Goal: Transaction & Acquisition: Purchase product/service

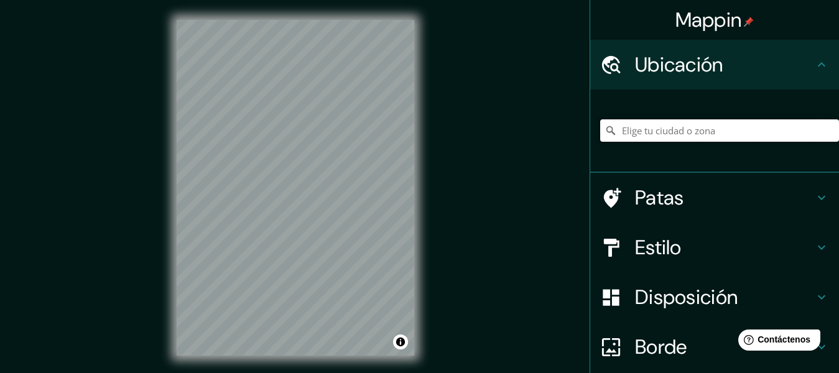
click at [682, 134] on input "Elige tu ciudad o zona" at bounding box center [719, 130] width 239 height 22
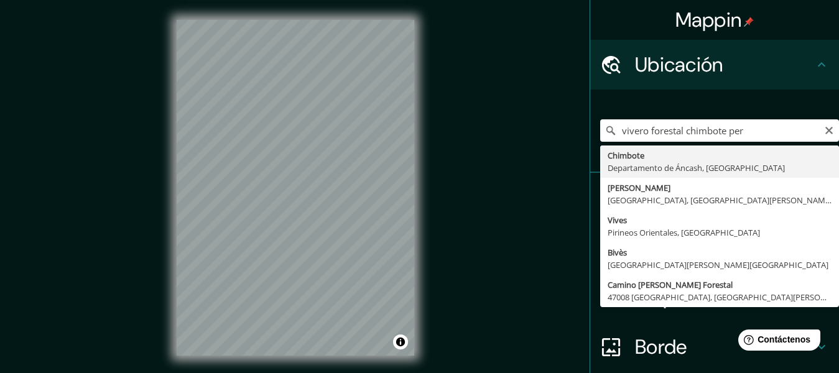
type input "Chimbote, [GEOGRAPHIC_DATA], [GEOGRAPHIC_DATA]"
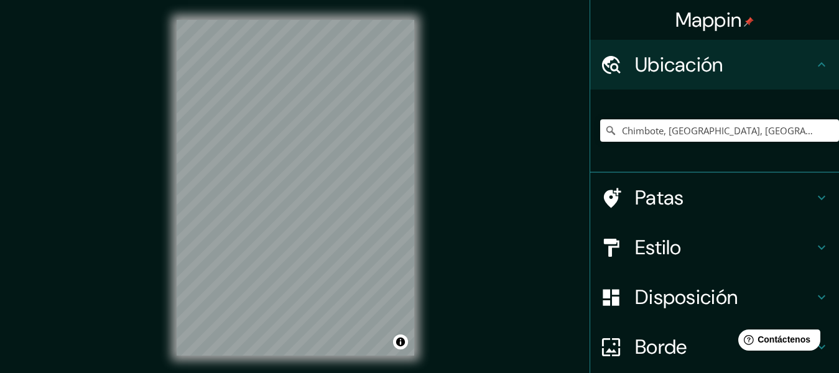
click at [420, 250] on div "© Mapbox © OpenStreetMap Mejorar este mapa" at bounding box center [295, 188] width 277 height 376
click at [689, 249] on h4 "Estilo" at bounding box center [724, 247] width 179 height 25
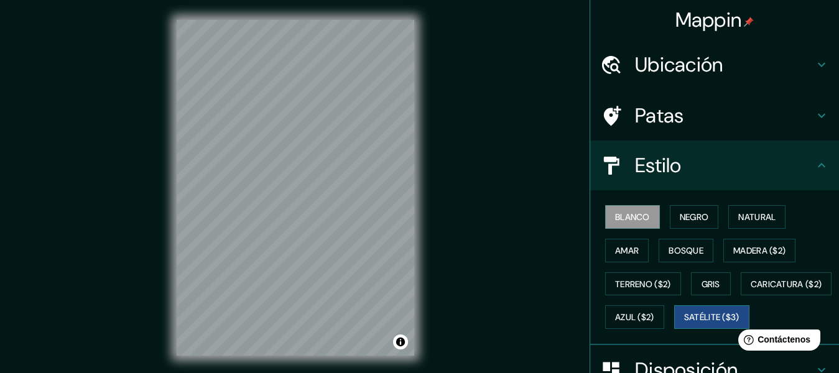
click at [684, 323] on font "Satélite ($3)" at bounding box center [711, 317] width 55 height 11
click at [638, 216] on font "Blanco" at bounding box center [632, 216] width 35 height 11
click at [688, 224] on font "Negro" at bounding box center [694, 217] width 29 height 16
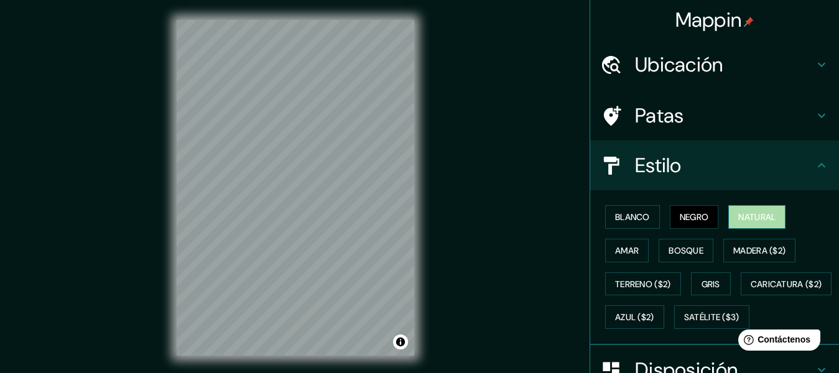
click at [758, 222] on font "Natural" at bounding box center [756, 216] width 37 height 11
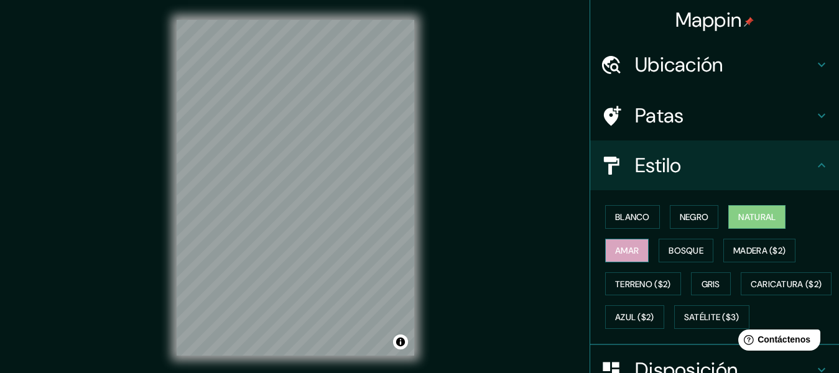
click at [615, 249] on font "Amar" at bounding box center [627, 250] width 24 height 11
click at [682, 247] on font "Bosque" at bounding box center [685, 250] width 35 height 11
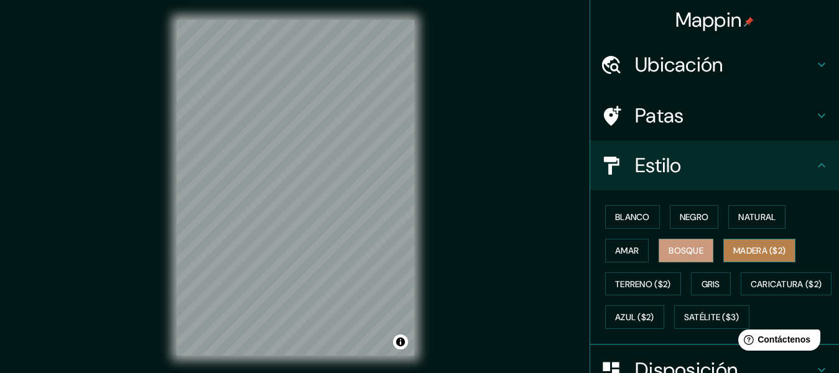
click at [766, 252] on font "Madera ($2)" at bounding box center [759, 250] width 52 height 11
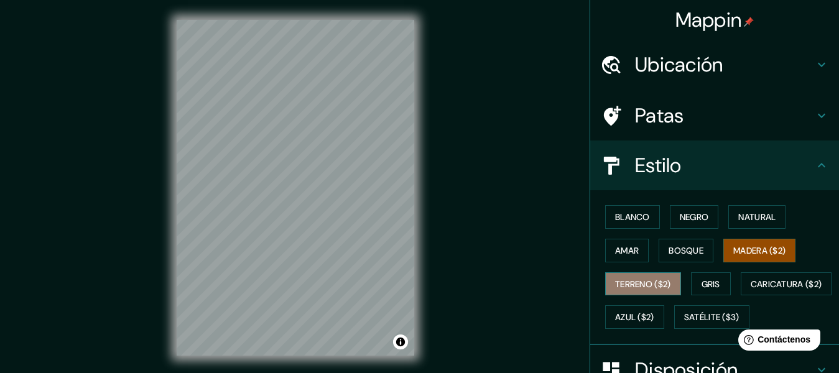
click at [640, 284] on font "Terreno ($2)" at bounding box center [643, 284] width 56 height 11
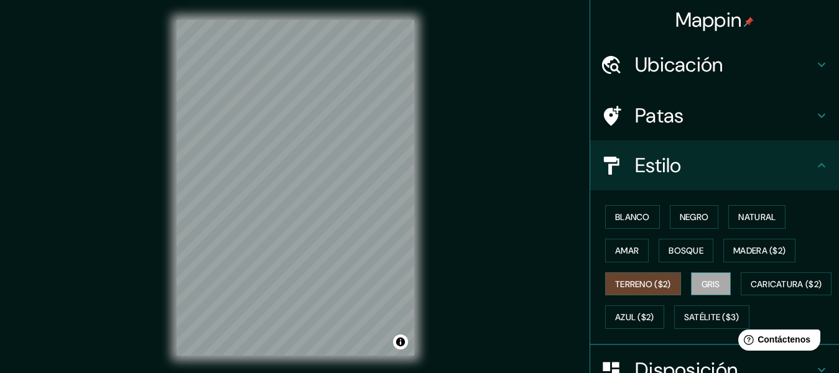
click at [708, 282] on font "Gris" at bounding box center [710, 284] width 19 height 11
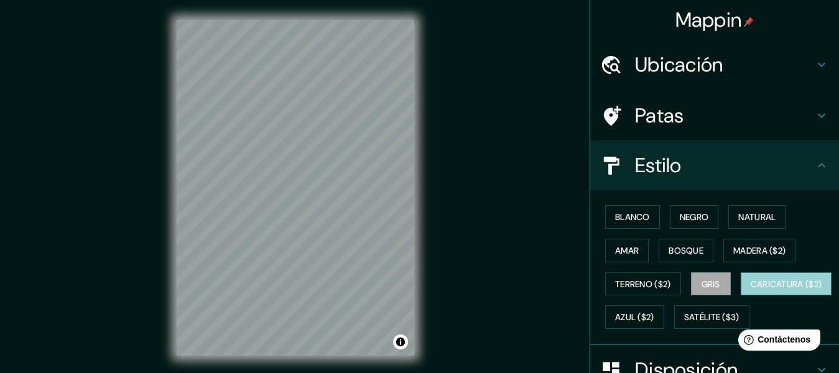
click at [751, 290] on font "Caricatura ($2)" at bounding box center [787, 284] width 72 height 11
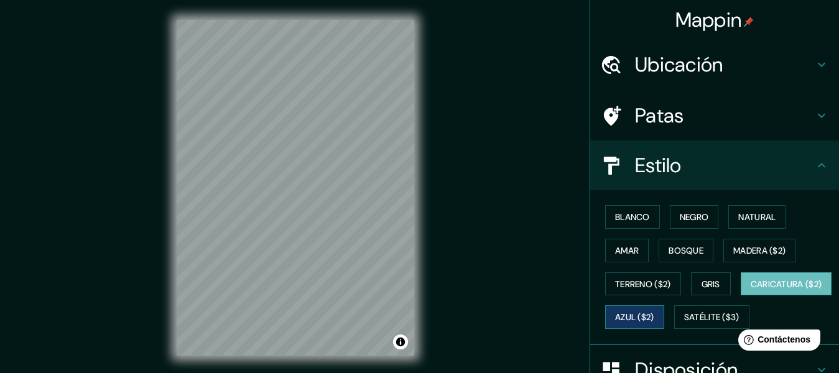
click at [654, 318] on font "Azul ($2)" at bounding box center [634, 317] width 39 height 11
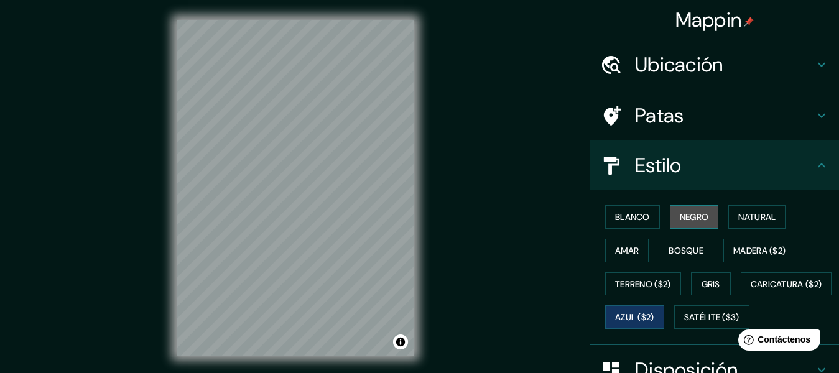
click at [694, 219] on font "Negro" at bounding box center [694, 216] width 29 height 11
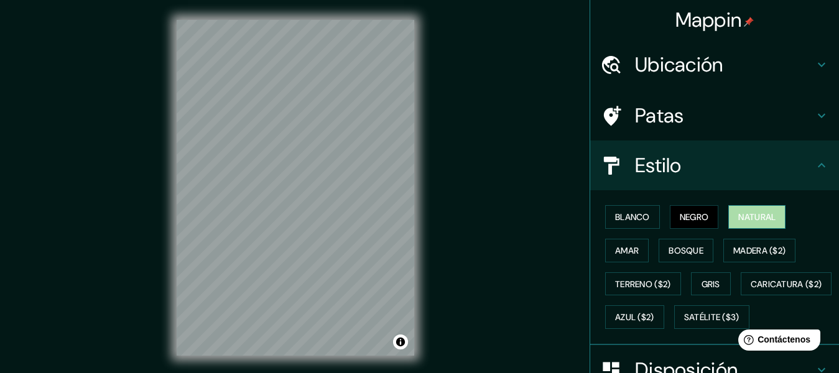
click at [742, 210] on font "Natural" at bounding box center [756, 217] width 37 height 16
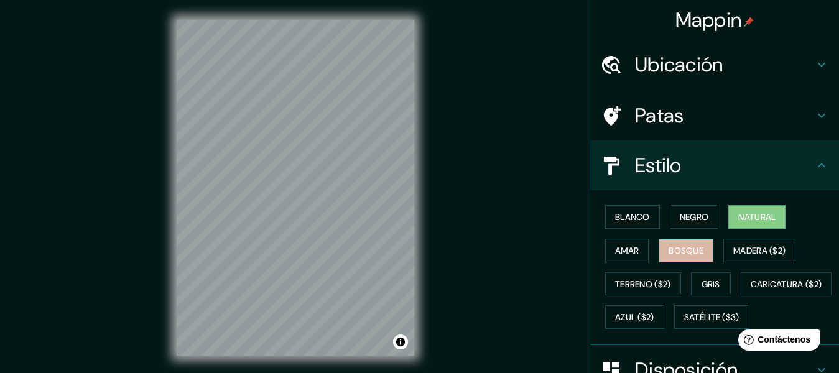
click at [688, 247] on font "Bosque" at bounding box center [685, 250] width 35 height 11
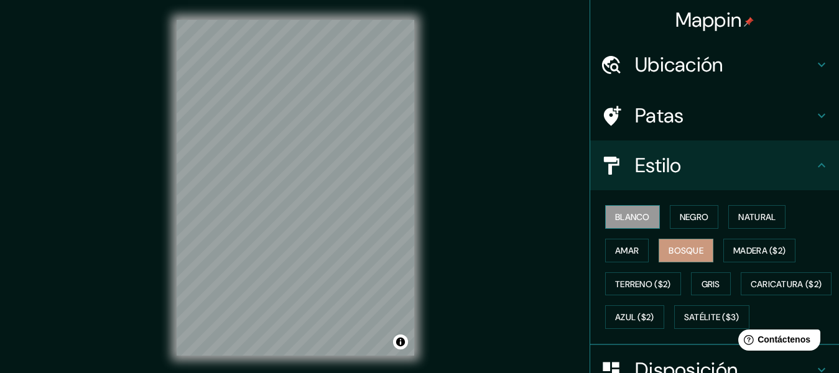
click at [631, 221] on font "Blanco" at bounding box center [632, 216] width 35 height 11
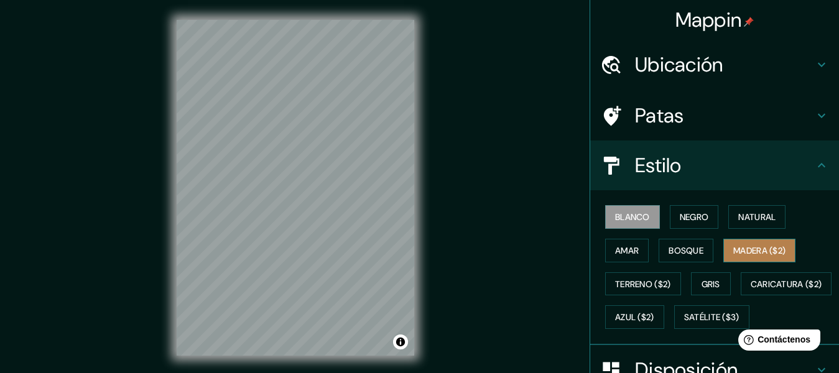
click at [767, 254] on font "Madera ($2)" at bounding box center [759, 250] width 52 height 11
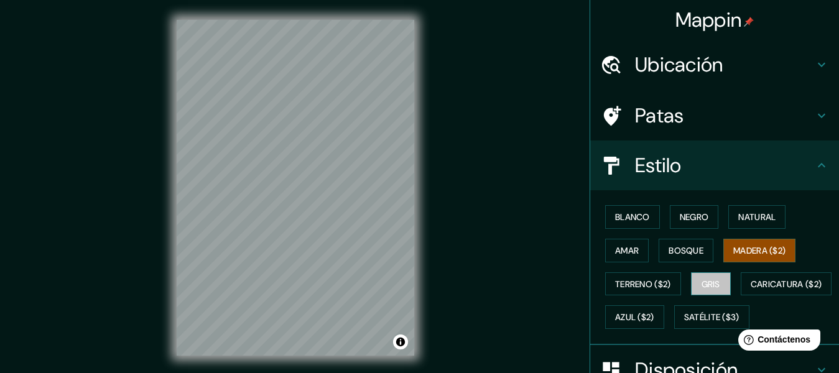
click at [701, 277] on font "Gris" at bounding box center [710, 284] width 19 height 16
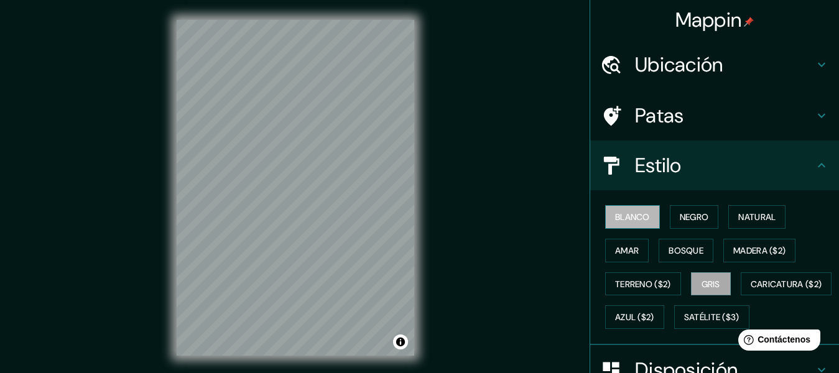
click at [618, 221] on font "Blanco" at bounding box center [632, 216] width 35 height 11
